Goal: Transaction & Acquisition: Purchase product/service

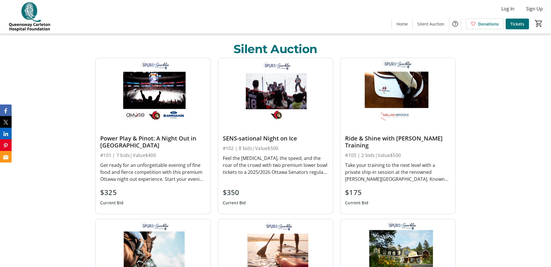
scroll to position [232, 0]
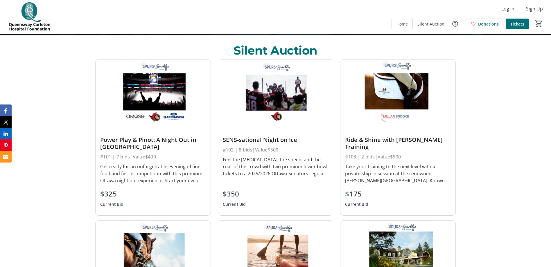
click at [129, 172] on div "Get ready for an unforgettable evening of fine food and fierce competition with…" at bounding box center [153, 173] width 106 height 21
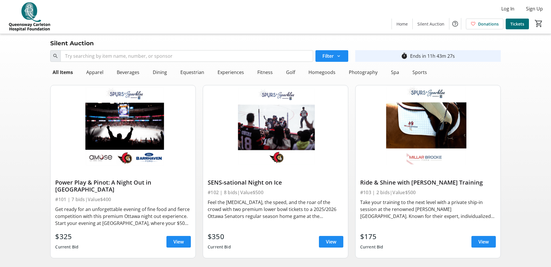
click at [101, 211] on div "Get ready for an unforgettable evening of fine food and fierce competition with…" at bounding box center [123, 216] width 136 height 21
click at [169, 238] on span at bounding box center [178, 242] width 24 height 14
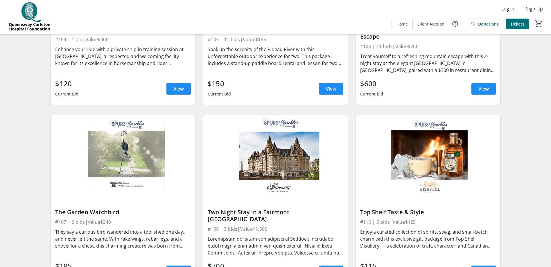
scroll to position [348, 0]
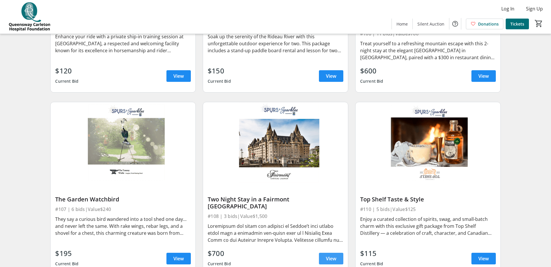
click at [327, 255] on span "View" at bounding box center [331, 258] width 10 height 7
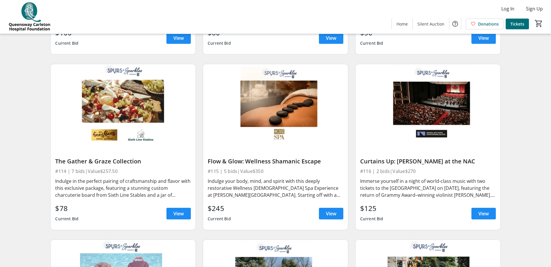
scroll to position [755, 0]
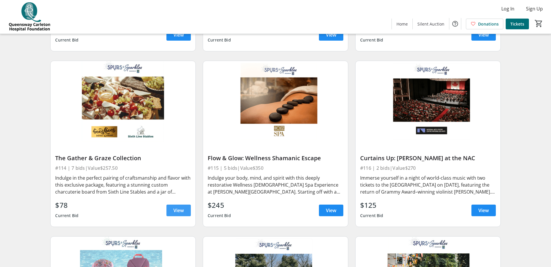
click at [177, 207] on span "View" at bounding box center [178, 210] width 10 height 7
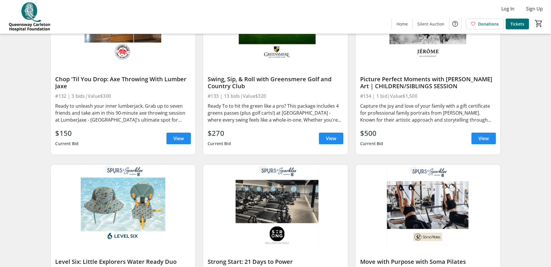
scroll to position [1769, 0]
